Goal: Check status

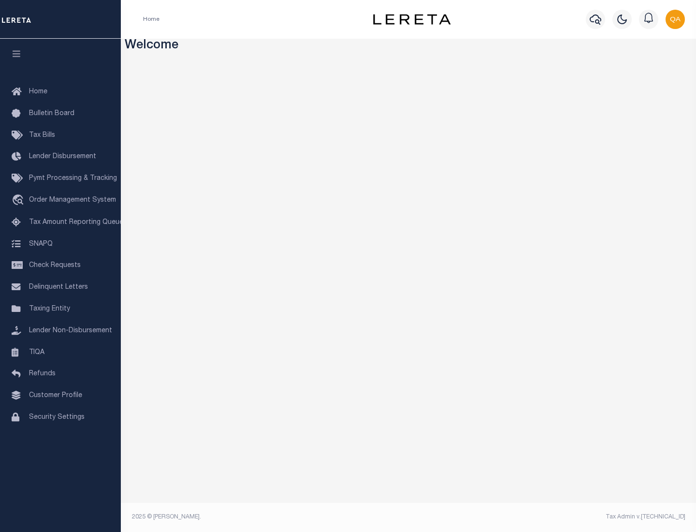
click at [60, 265] on span "Check Requests" at bounding box center [55, 265] width 52 height 7
select select "50"
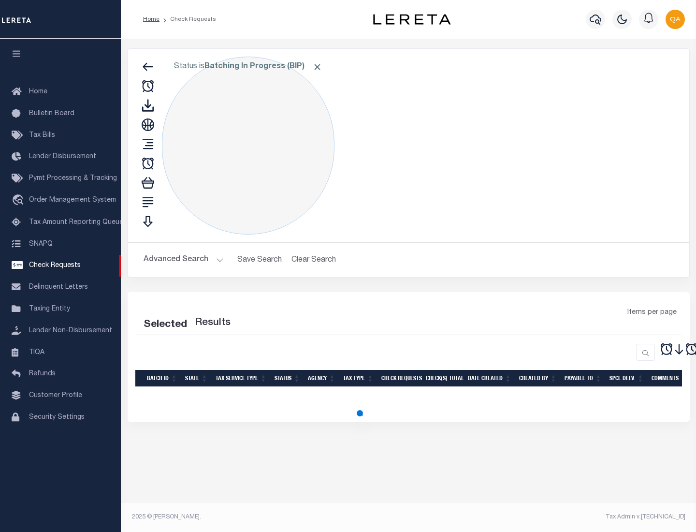
select select "50"
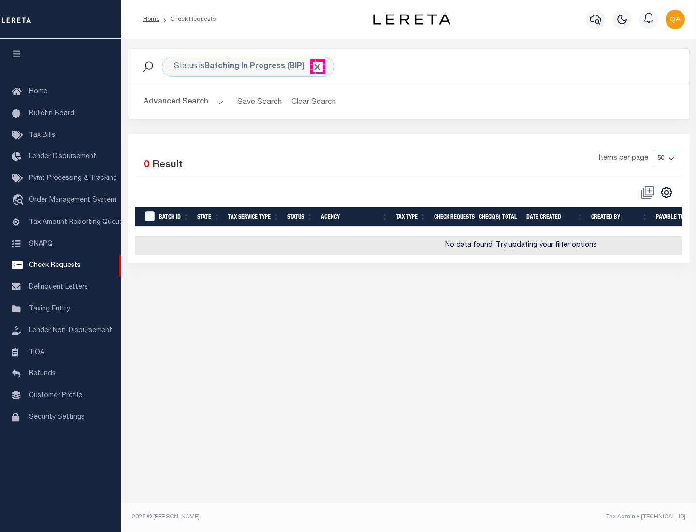
click at [317, 67] on span "Click to Remove" at bounding box center [317, 67] width 10 height 10
